Goal: Check status: Check status

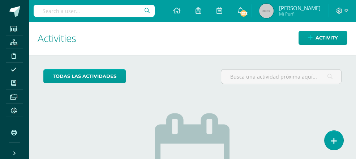
click at [51, 12] on input "text" at bounding box center [94, 11] width 121 height 12
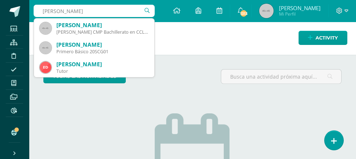
type input "sebastian alejandro gonzalez garcia"
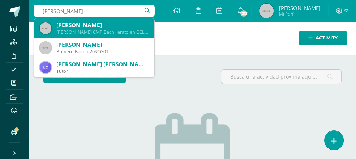
click at [88, 26] on div "Sebastian Alejandro González García" at bounding box center [102, 25] width 92 height 8
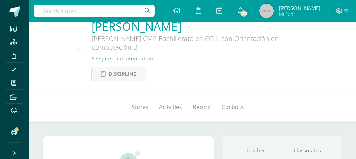
scroll to position [28, 0]
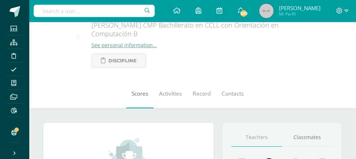
click at [132, 97] on span "Scores" at bounding box center [140, 94] width 17 height 8
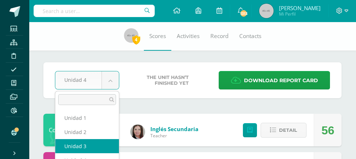
select select "Unidad 3"
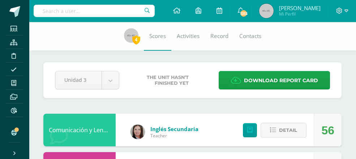
click at [91, 142] on div "Comunicación y Lenguaje L3 Inglés" at bounding box center [79, 130] width 72 height 33
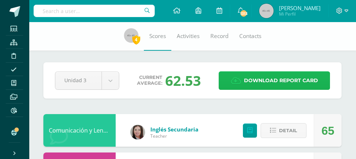
click at [260, 78] on span "Download report card" at bounding box center [281, 81] width 74 height 18
